Goal: Task Accomplishment & Management: Use online tool/utility

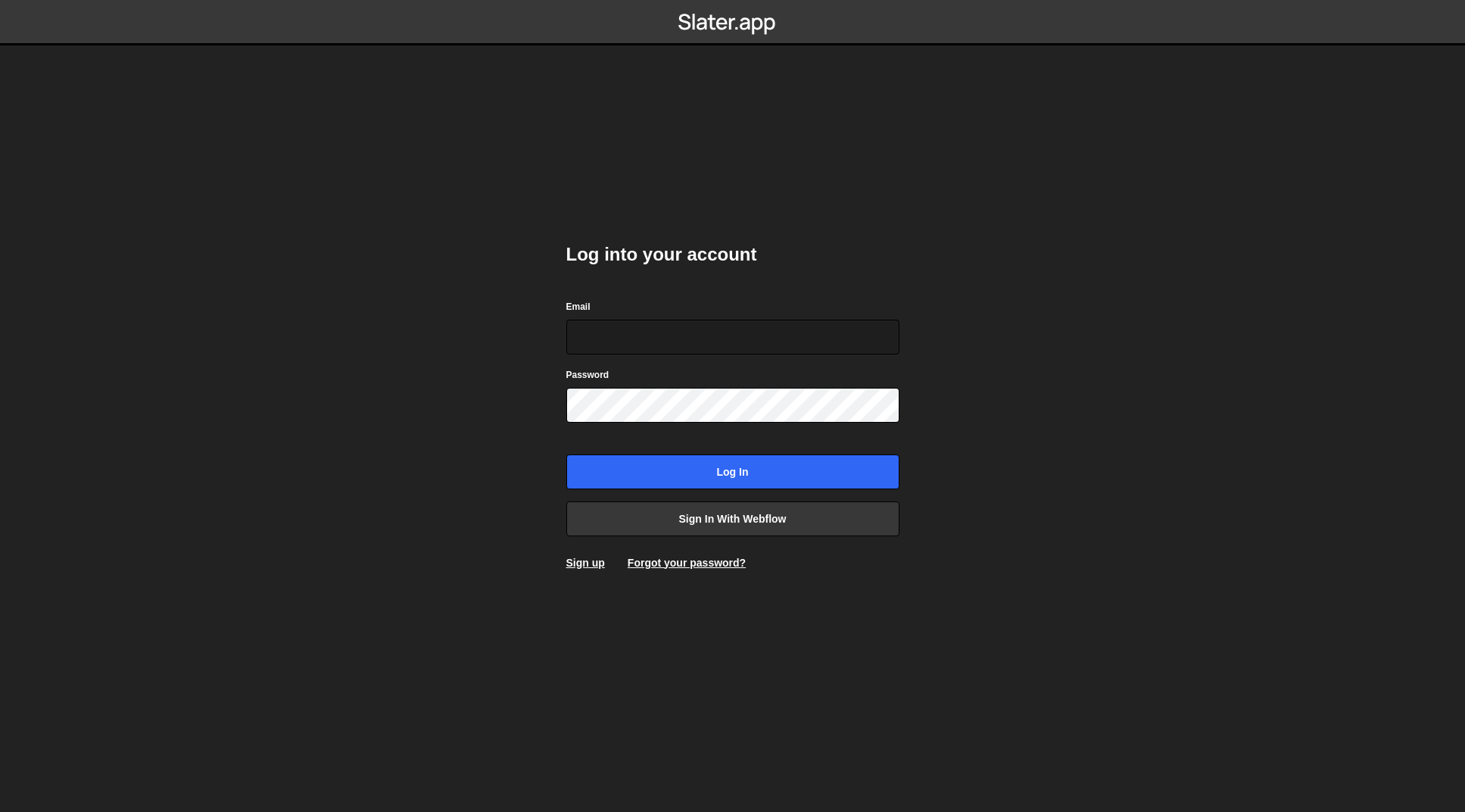
click at [733, 0] on com-1password-button at bounding box center [733, 0] width 0 height 0
type input "josiah@gammadesign.co"
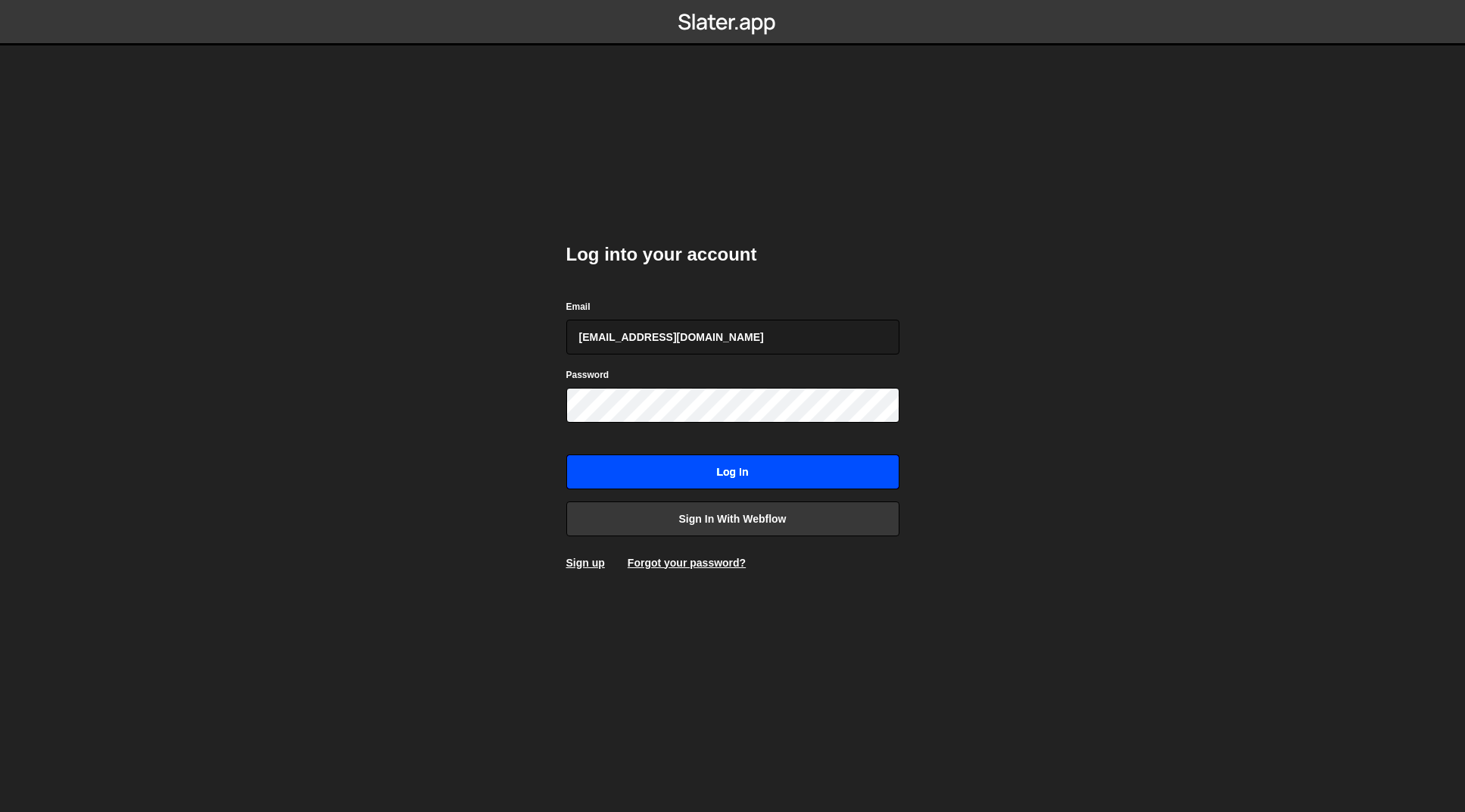
click at [750, 465] on input "Log in" at bounding box center [732, 471] width 333 height 35
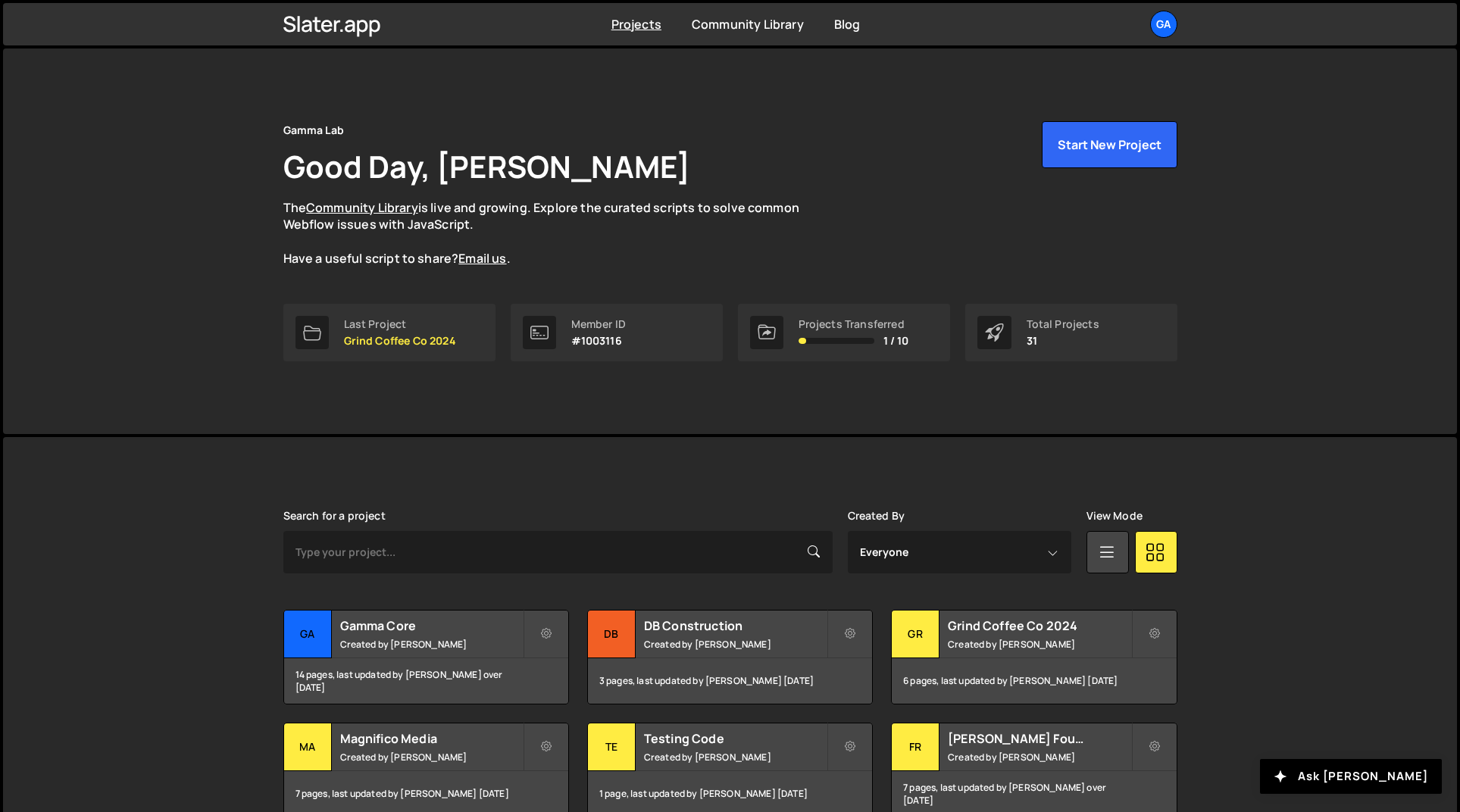
scroll to position [352, 0]
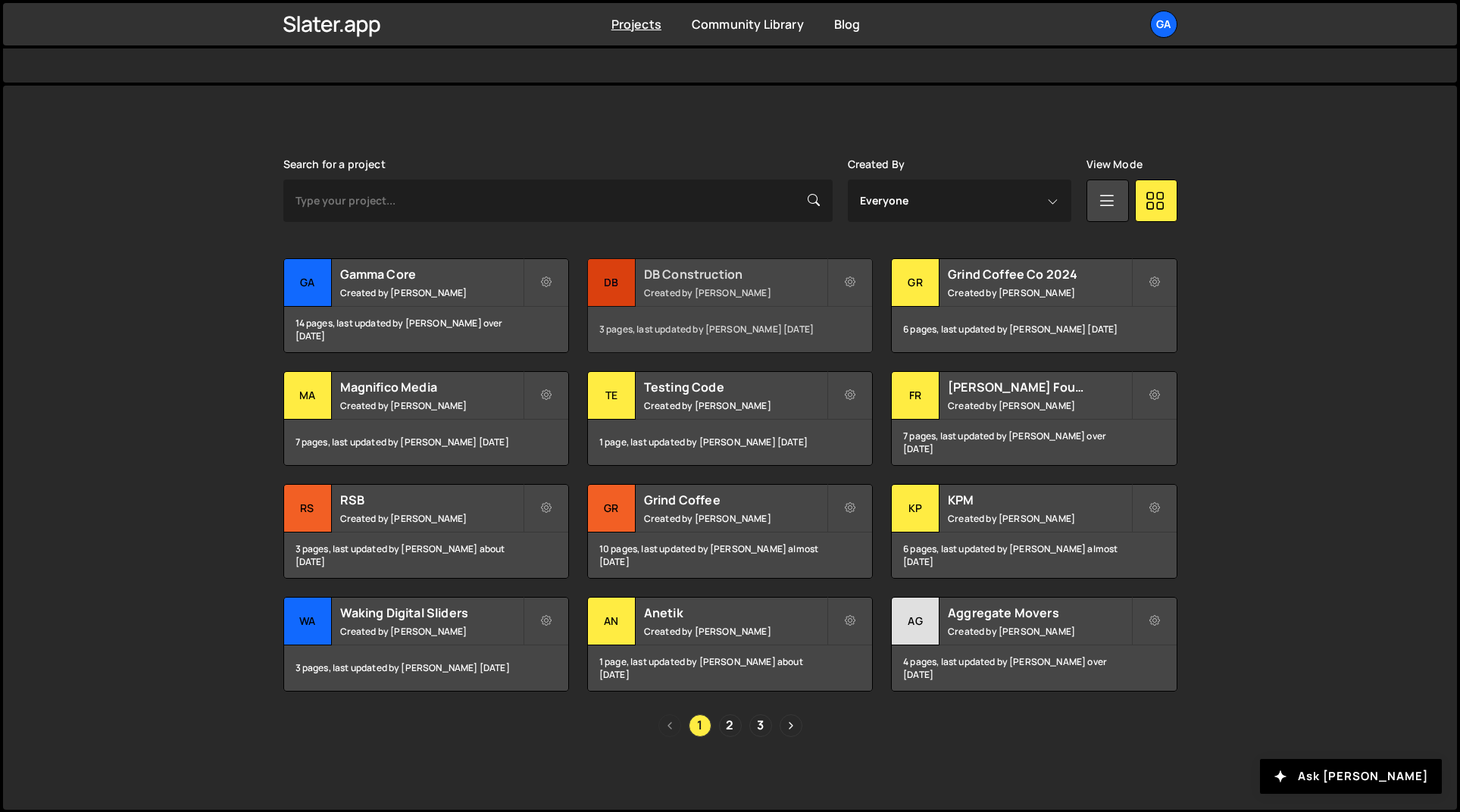
click at [704, 291] on small "Created by [PERSON_NAME]" at bounding box center [735, 292] width 183 height 13
